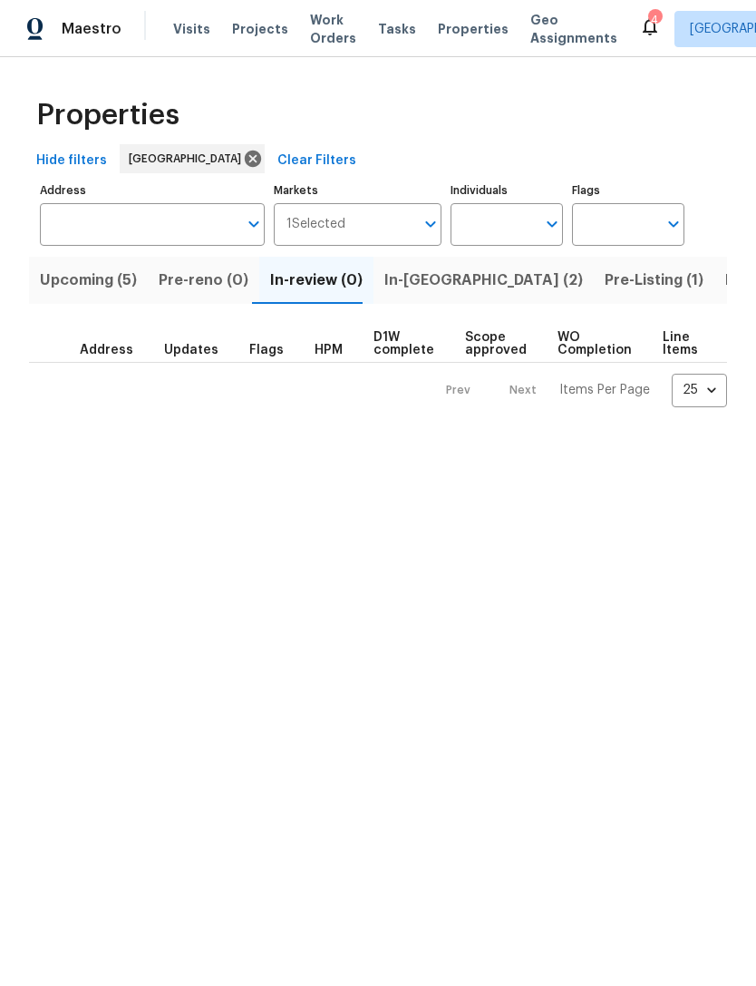
click at [97, 223] on input "Address" at bounding box center [139, 224] width 198 height 43
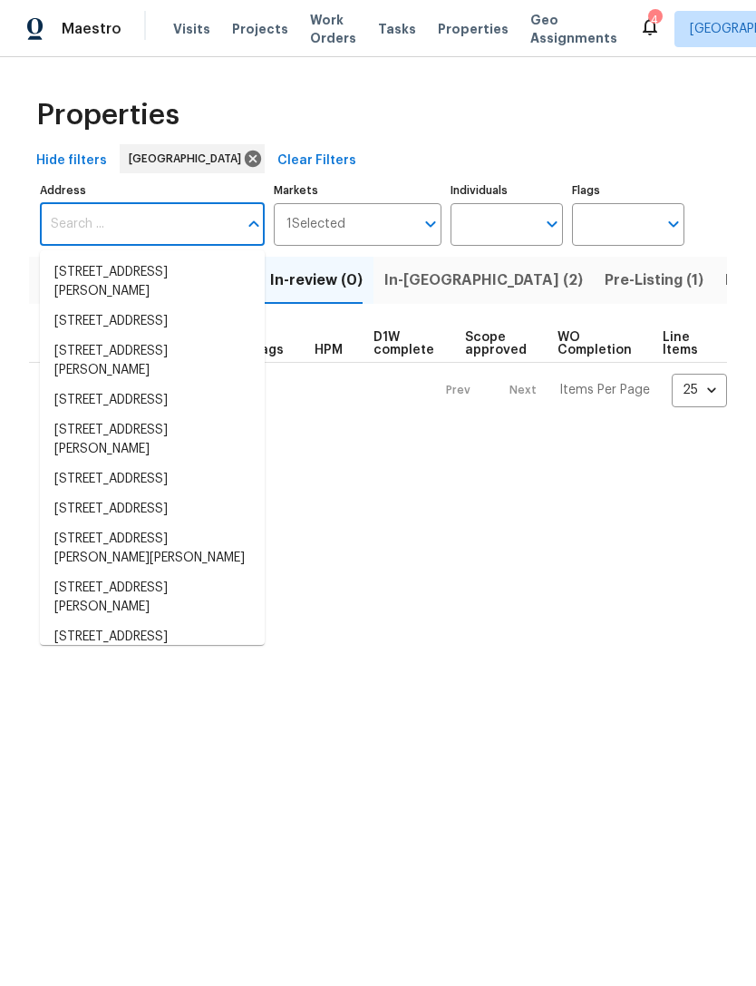
type input "%"
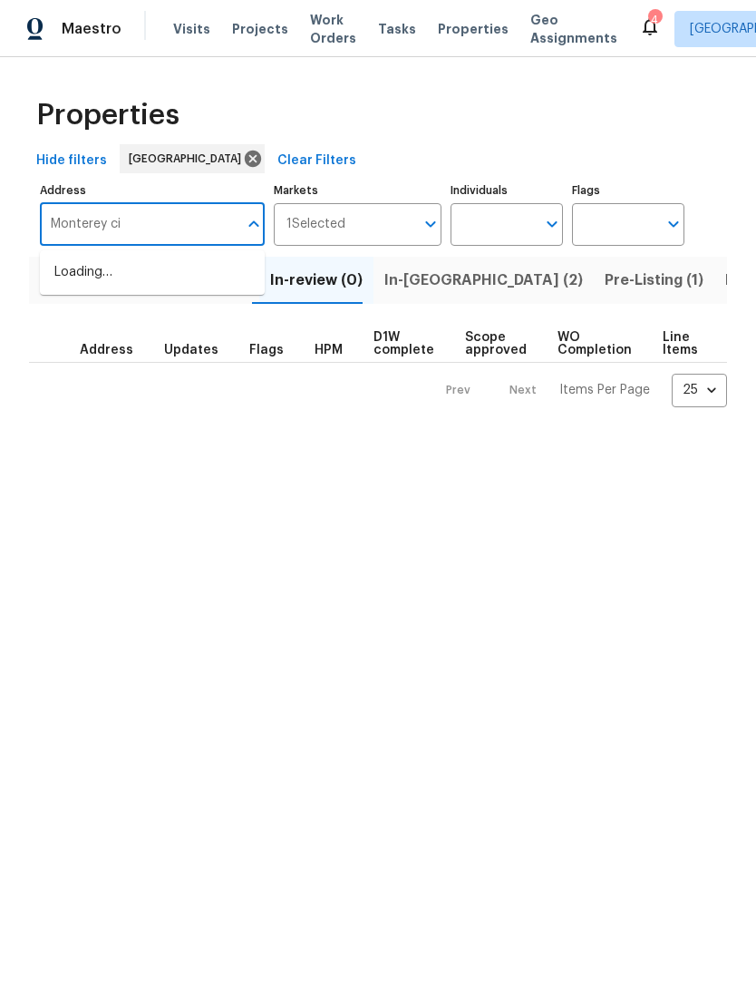
type input "Monterey cir"
click at [73, 317] on li "5282 Monterey Park Cir Las Vegas NV 89146" at bounding box center [152, 302] width 225 height 30
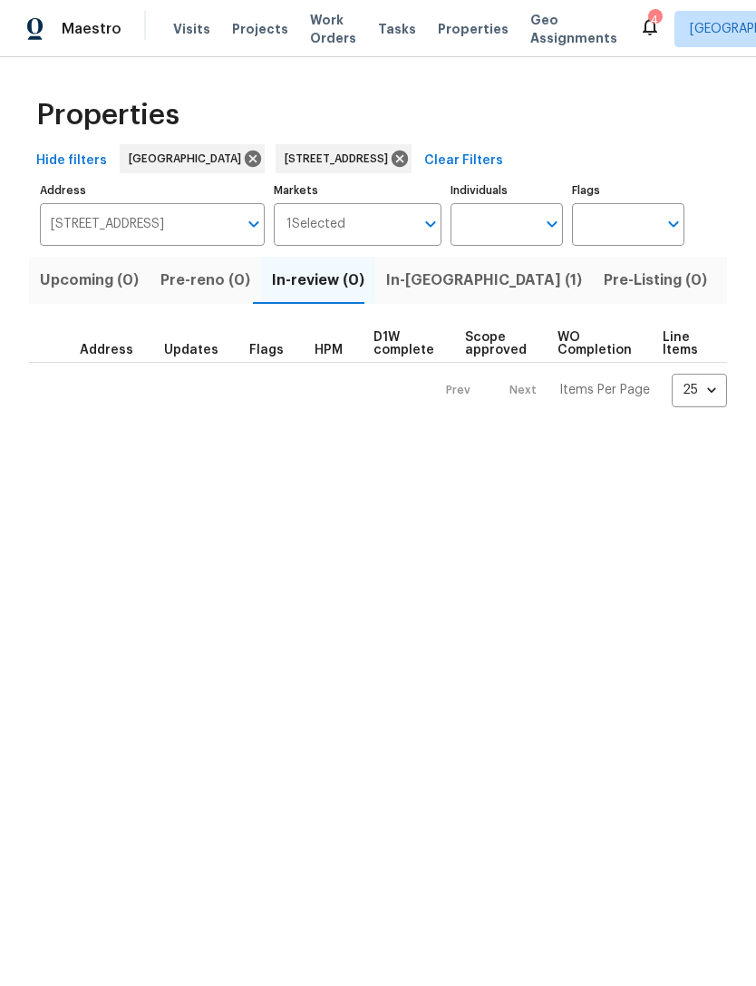
click at [397, 285] on span "In-reno (1)" at bounding box center [484, 280] width 196 height 25
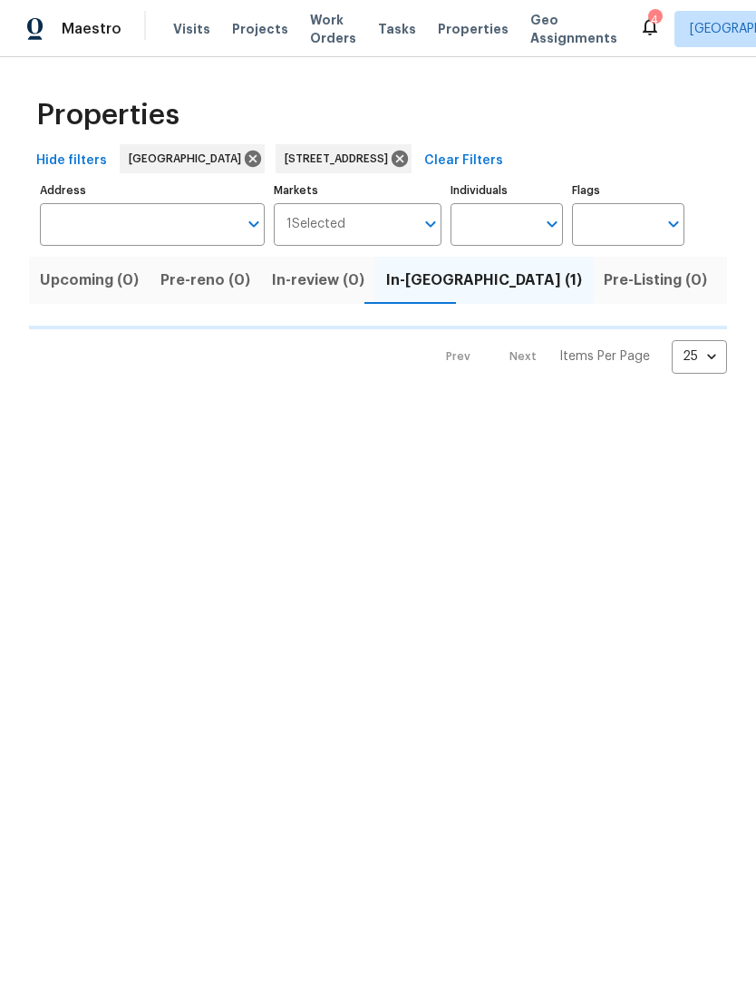
type input "5282 Monterey Park Cir Las Vegas NV 89146"
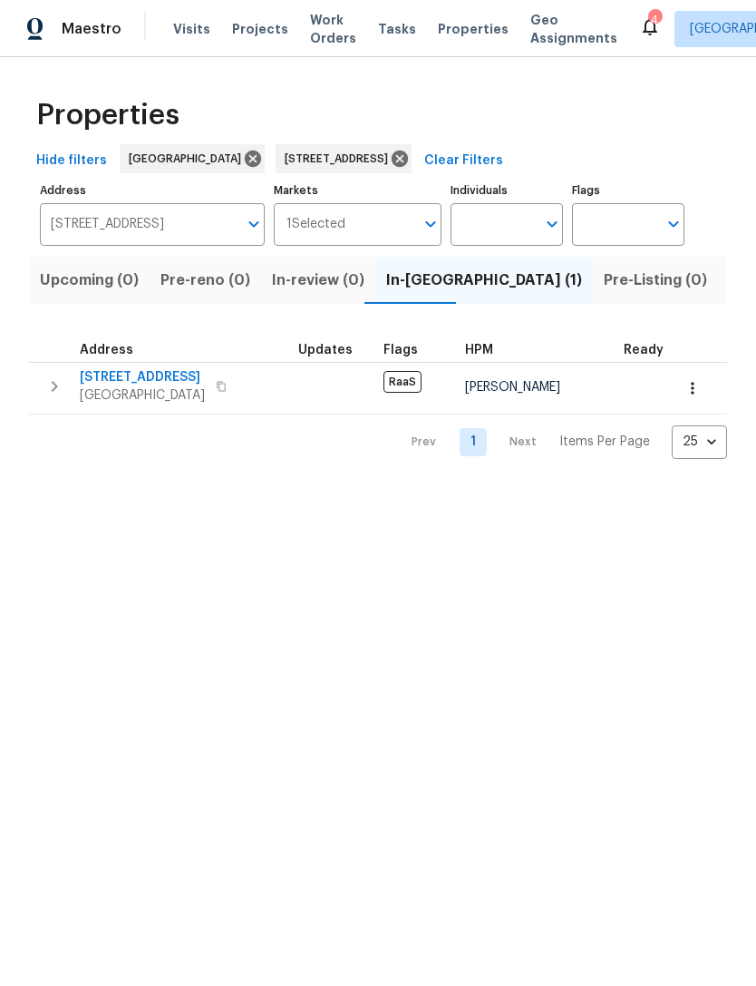
click at [132, 377] on span "[STREET_ADDRESS]" at bounding box center [142, 377] width 125 height 18
click at [408, 154] on icon at bounding box center [400, 159] width 16 height 16
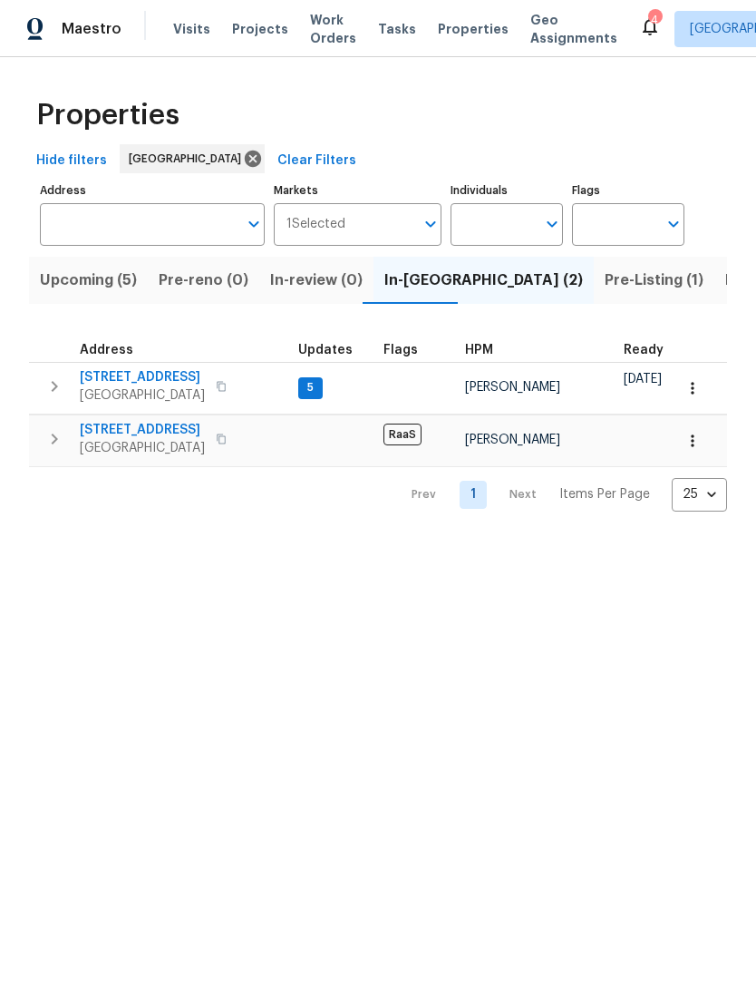
click at [71, 283] on span "Upcoming (5)" at bounding box center [88, 280] width 97 height 25
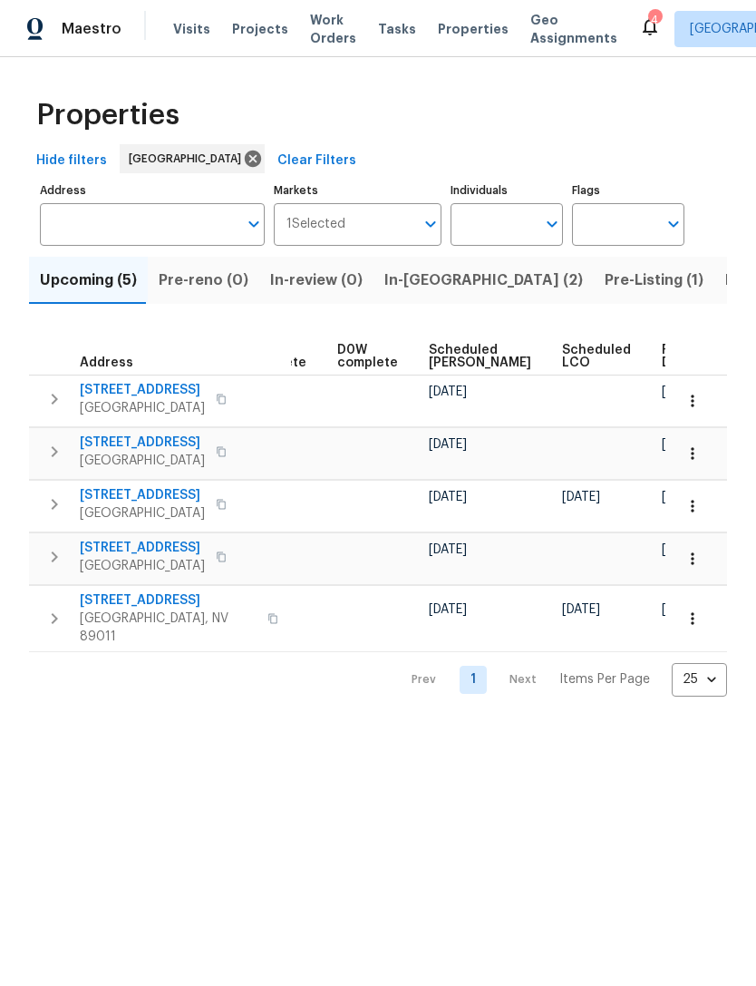
scroll to position [0, 454]
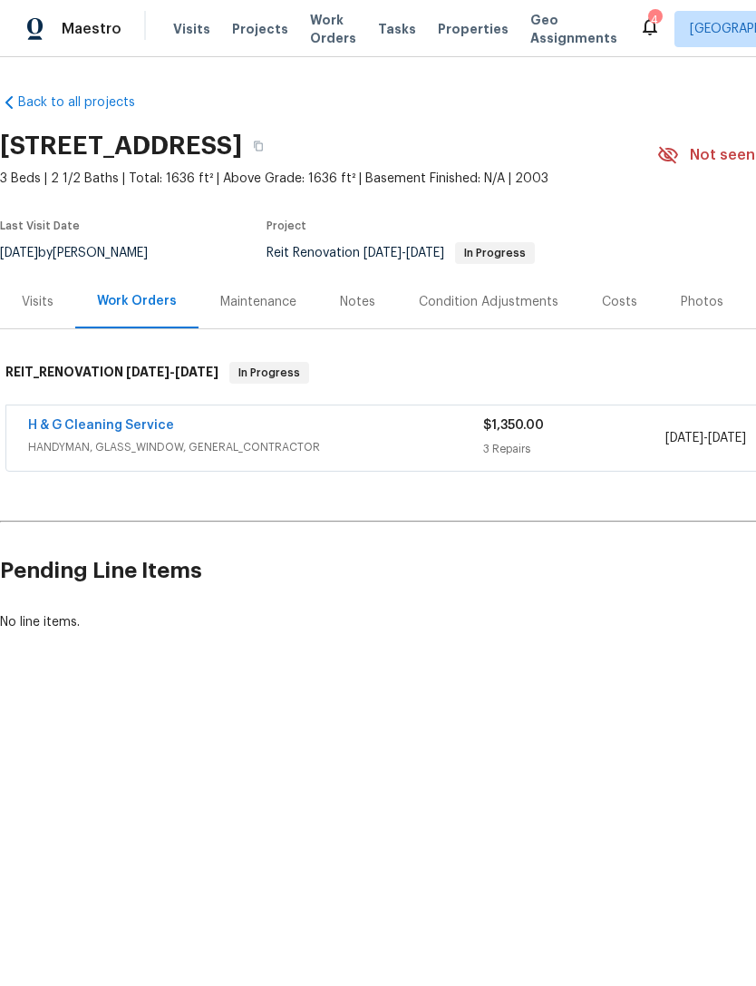
click at [82, 423] on link "H & G Cleaning Service" at bounding box center [101, 425] width 146 height 13
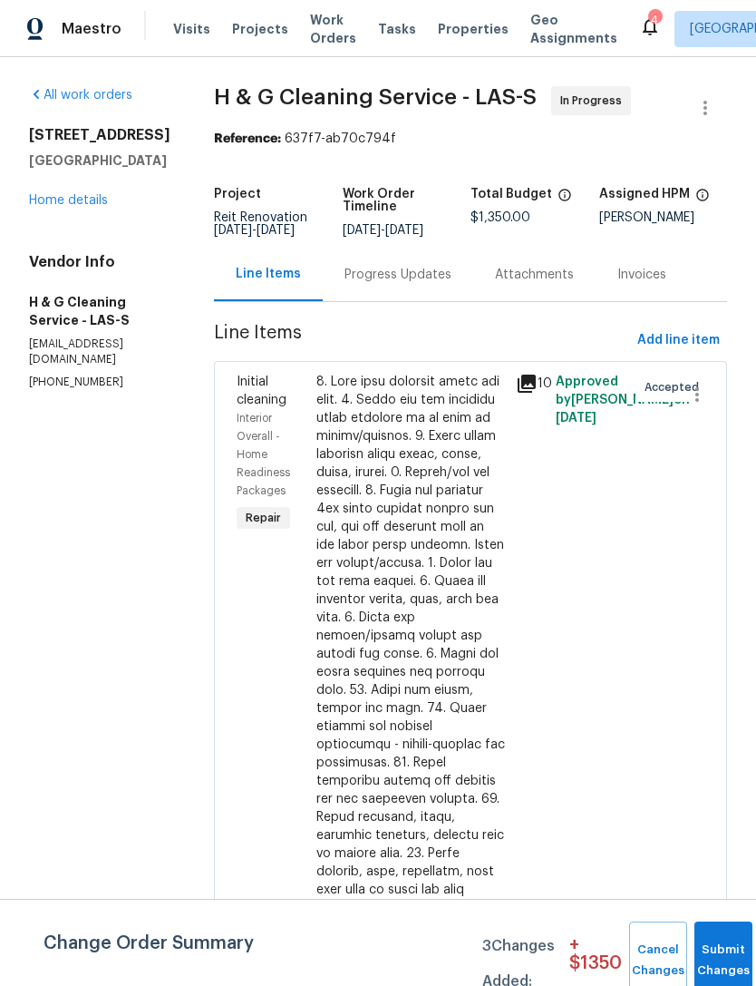
click at [48, 201] on link "Home details" at bounding box center [68, 200] width 79 height 13
